Goal: Contribute content

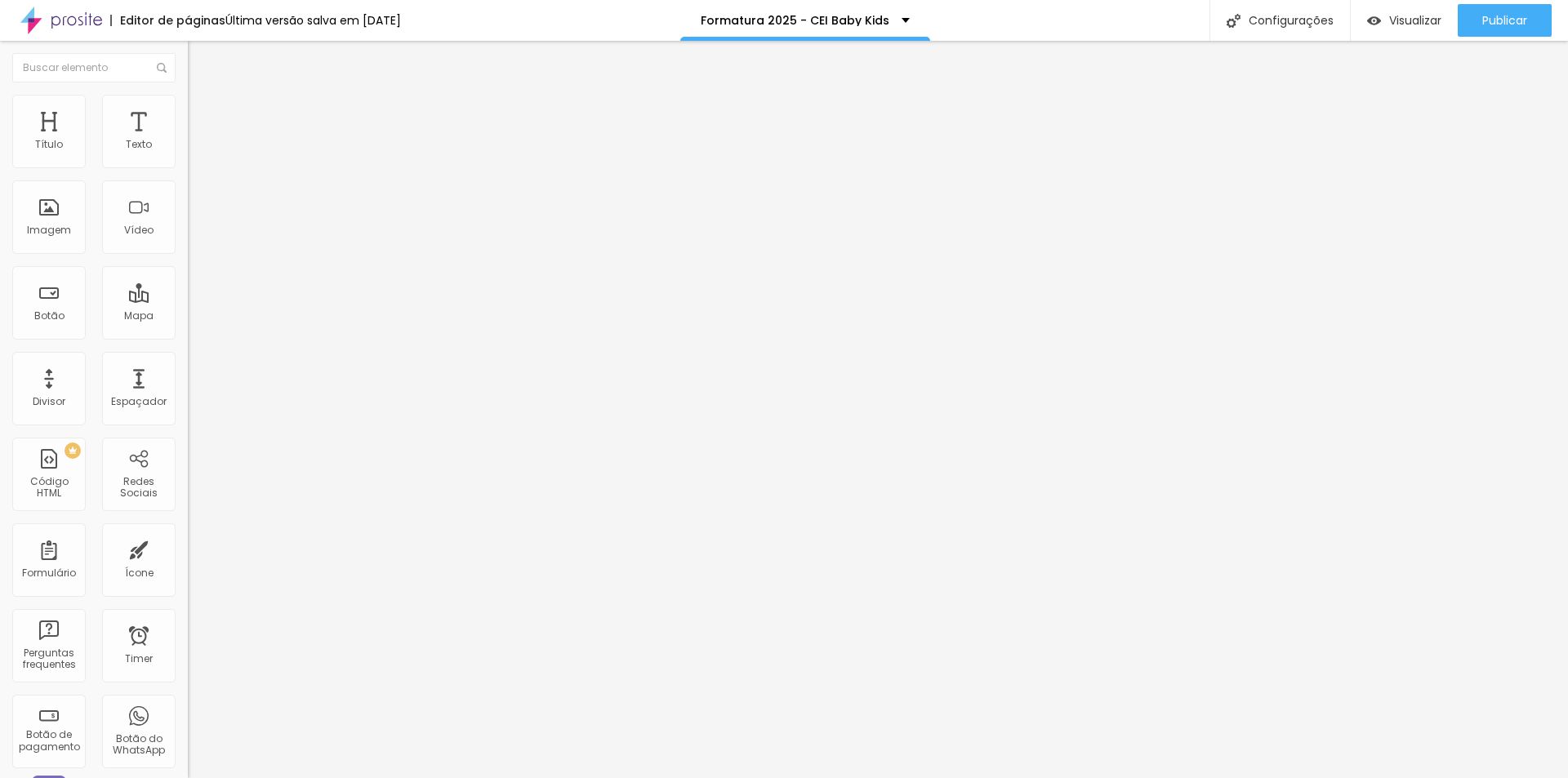
click at [187, 400] on input "40" at bounding box center [222, 409] width 70 height 17
type input "41"
click at [1482, 14] on span "Publicar" at bounding box center [1505, 20] width 45 height 13
click at [1416, 16] on span "Visualizar" at bounding box center [1415, 20] width 52 height 13
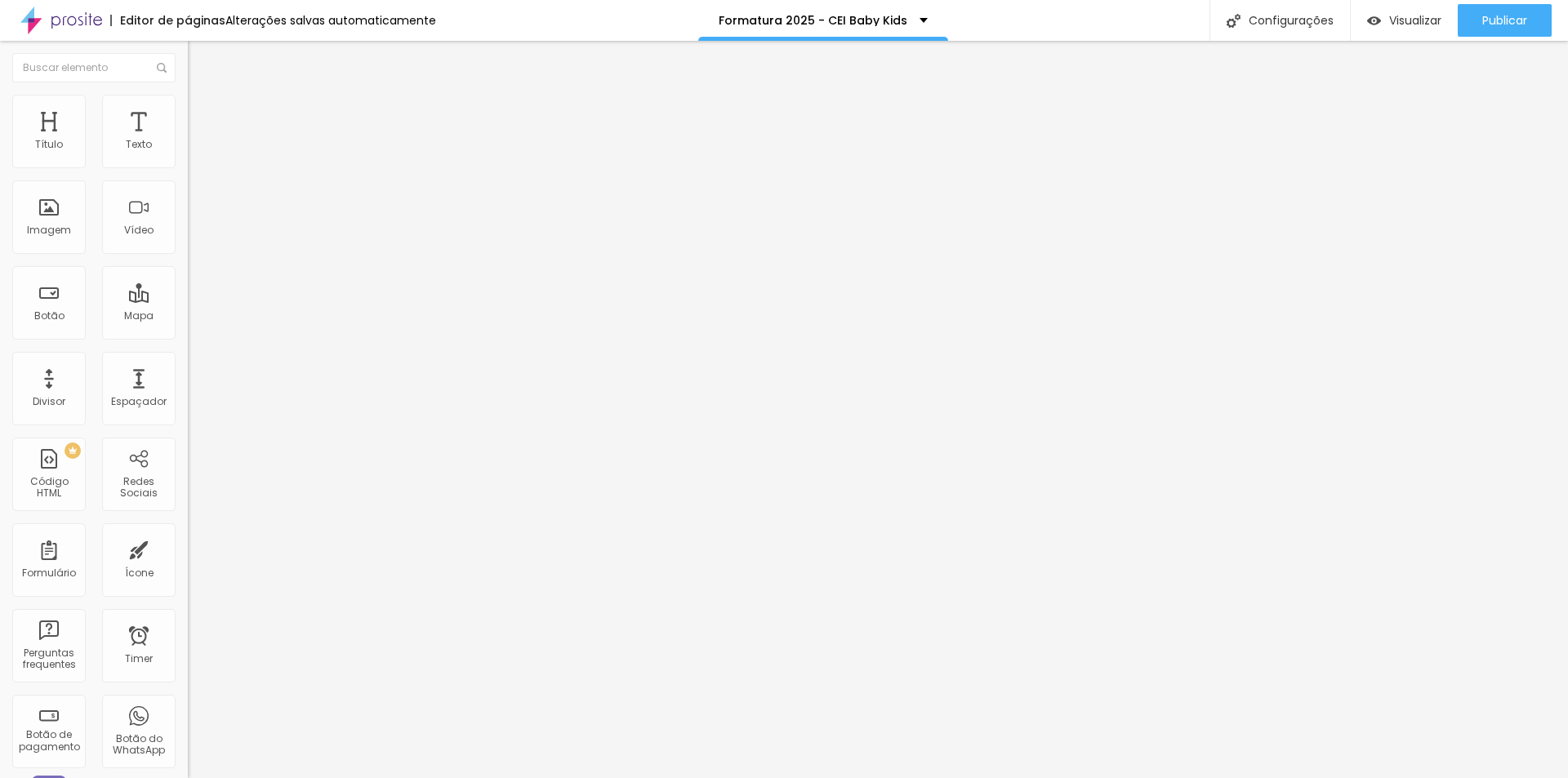
type input "14"
type input "4"
type input "40"
type input "42"
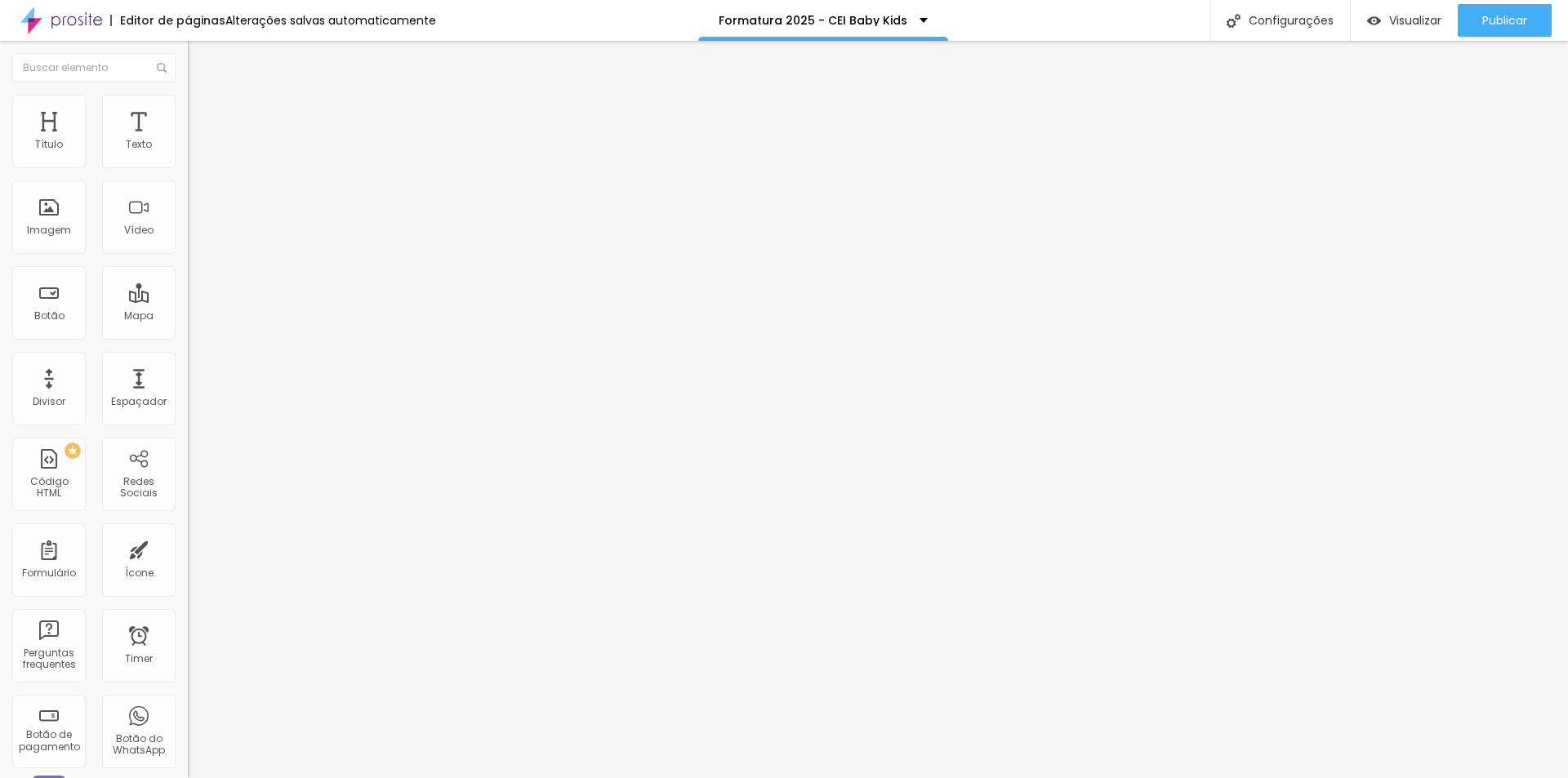
type input "42"
